Goal: Information Seeking & Learning: Learn about a topic

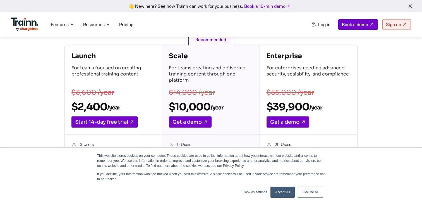
scroll to position [85, 0]
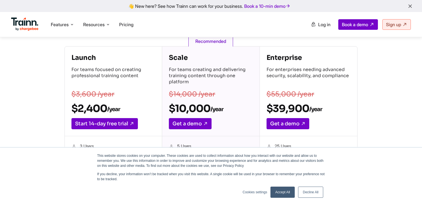
click at [283, 196] on link "Accept All" at bounding box center [282, 192] width 24 height 11
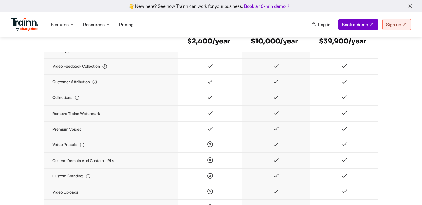
scroll to position [0, 0]
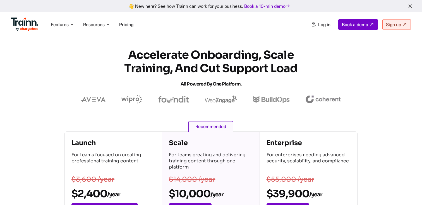
click at [24, 25] on img at bounding box center [24, 24] width 27 height 13
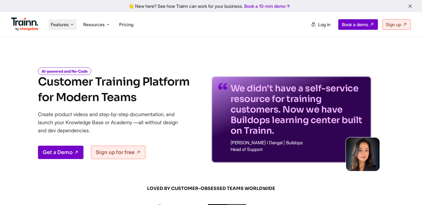
click at [71, 23] on icon at bounding box center [72, 25] width 4 height 6
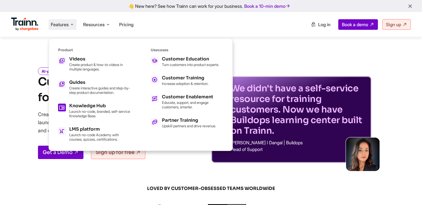
click at [95, 112] on p "Launch no-code, branded, self-service Knowledge Base." at bounding box center [99, 113] width 61 height 9
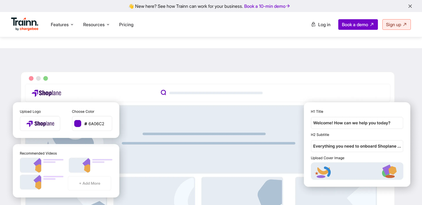
scroll to position [235, 0]
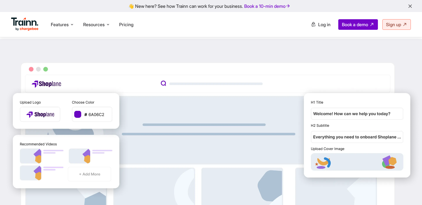
drag, startPoint x: 125, startPoint y: 15, endPoint x: 122, endPoint y: 36, distance: 21.4
click at [124, 21] on div "Features Product Videos Create product & how-to videos in multiple languages. G…" at bounding box center [211, 24] width 422 height 25
click at [125, 27] on span "Pricing" at bounding box center [126, 25] width 14 height 6
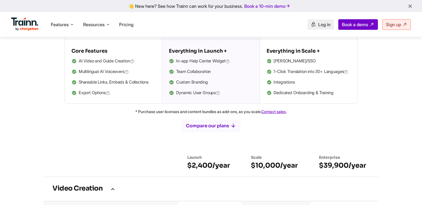
scroll to position [248, 0]
